Goal: Task Accomplishment & Management: Complete application form

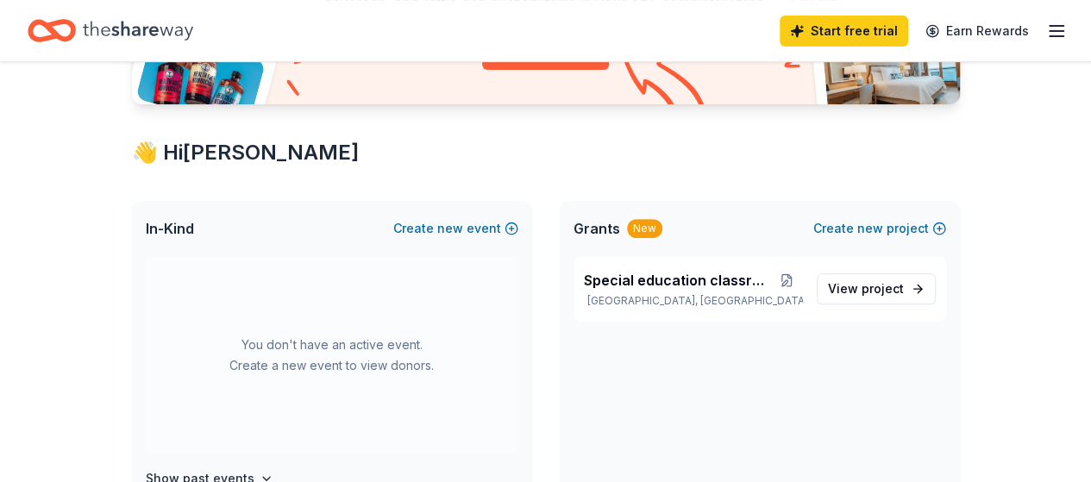
scroll to position [245, 0]
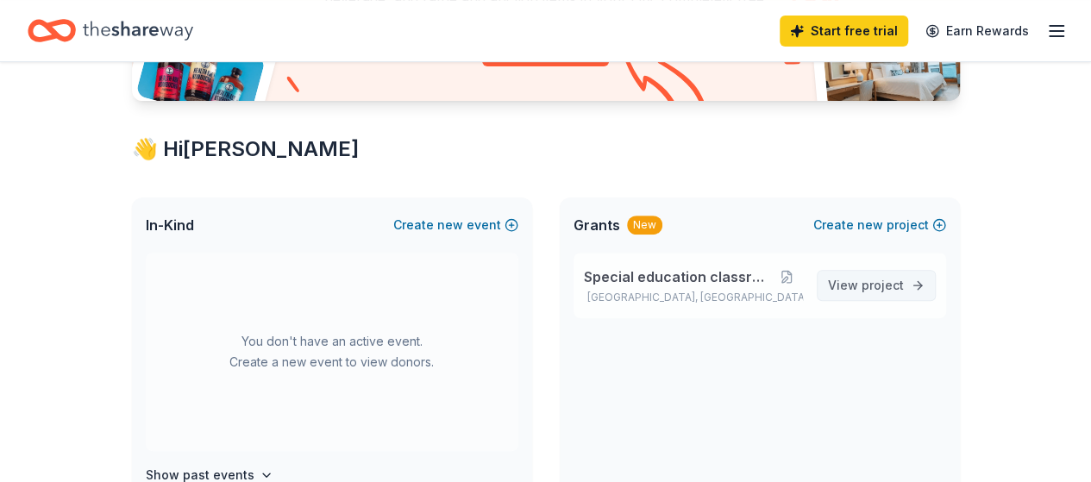
click at [874, 292] on span "View project" at bounding box center [866, 285] width 76 height 21
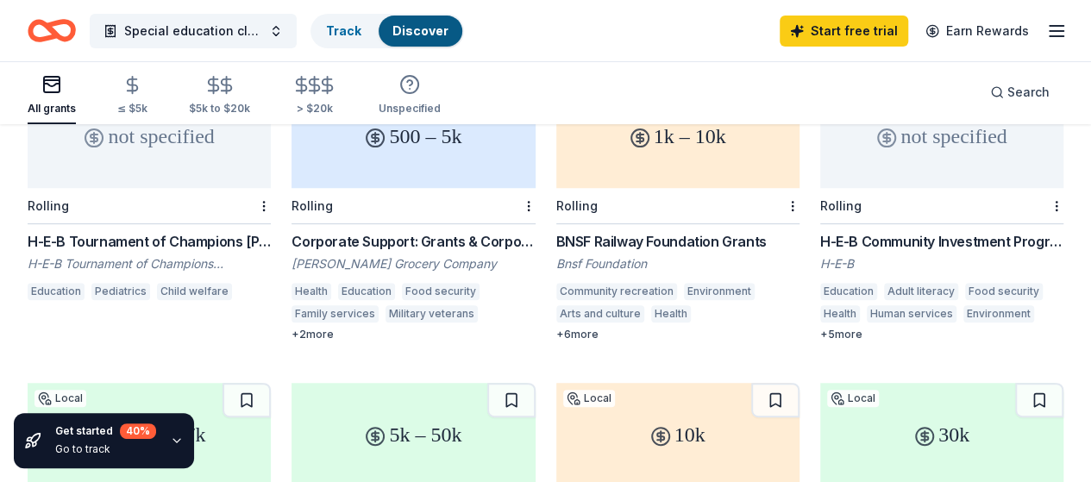
scroll to position [206, 0]
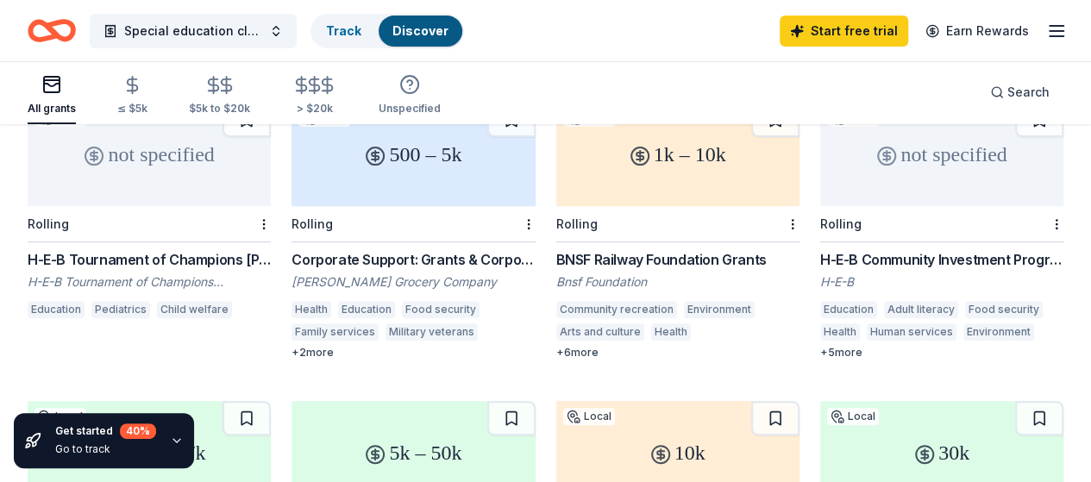
click at [820, 256] on div "H-E-B Community Investment Program" at bounding box center [941, 259] width 243 height 21
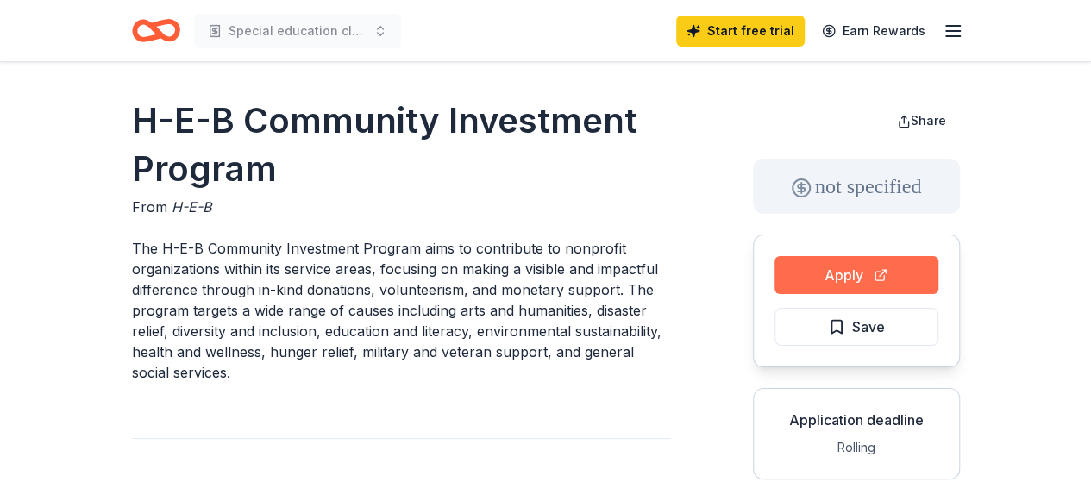
click at [851, 280] on button "Apply" at bounding box center [856, 275] width 164 height 38
